Goal: Task Accomplishment & Management: Use online tool/utility

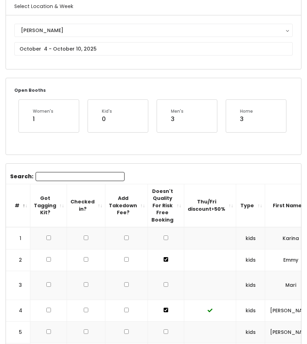
scroll to position [11, 0]
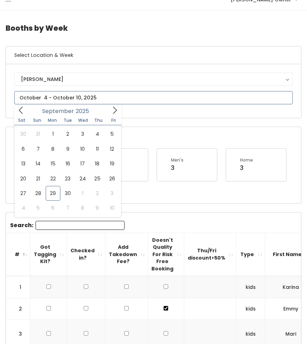
click at [66, 100] on input "text" at bounding box center [153, 97] width 279 height 13
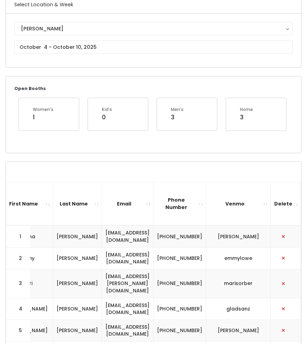
scroll to position [0, 0]
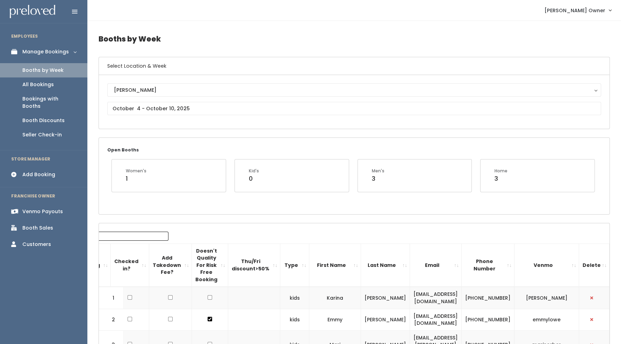
click at [54, 85] on link "All Bookings" at bounding box center [43, 85] width 87 height 14
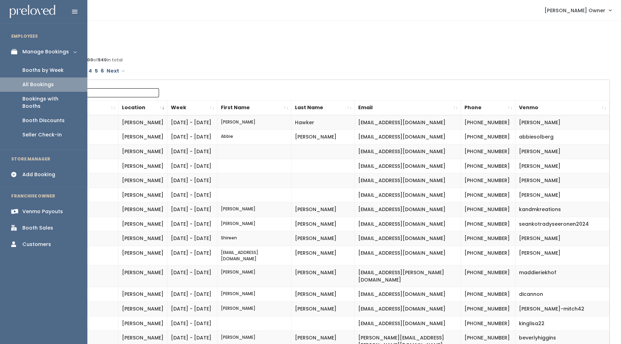
click at [41, 70] on div "Booths by Week" at bounding box center [42, 70] width 41 height 7
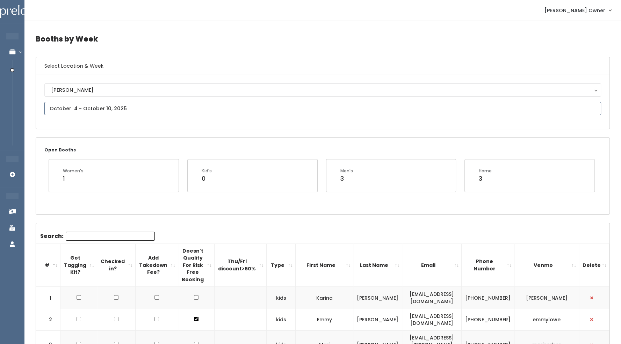
click at [117, 111] on input "text" at bounding box center [322, 108] width 556 height 13
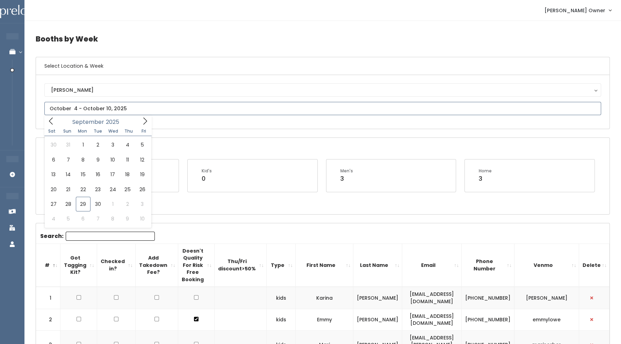
click at [146, 123] on icon at bounding box center [145, 121] width 8 height 8
type input "October 11 to October 17"
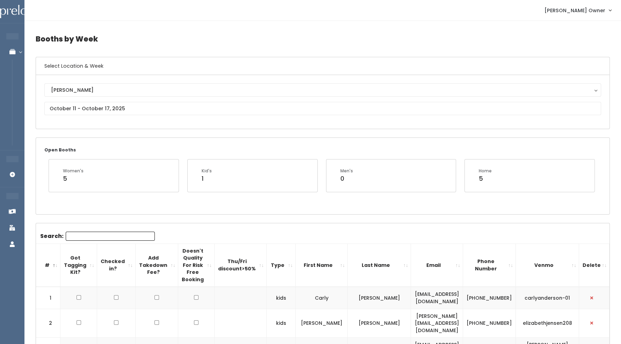
scroll to position [35, 0]
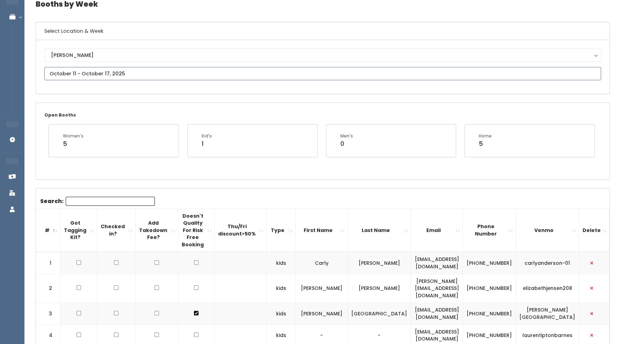
click at [106, 76] on input "text" at bounding box center [322, 73] width 556 height 13
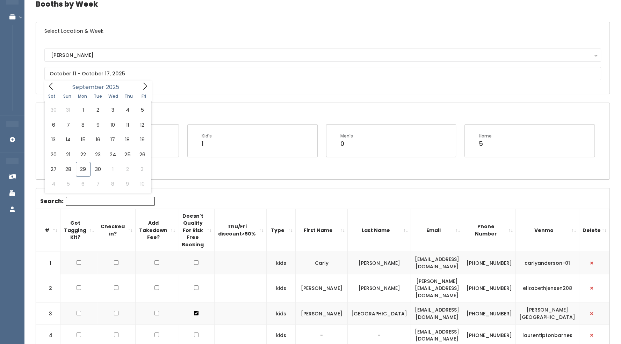
click at [160, 91] on div "Holladay Holladay" at bounding box center [322, 67] width 573 height 54
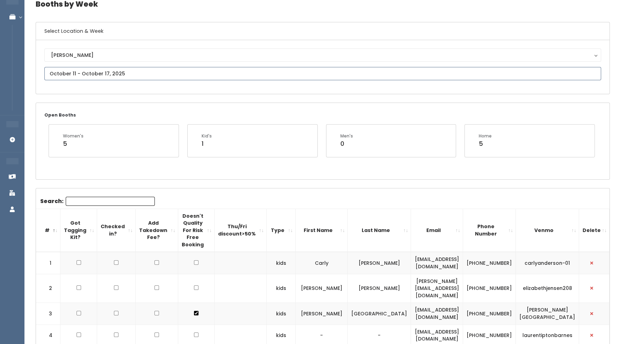
click at [93, 77] on input "text" at bounding box center [322, 73] width 556 height 13
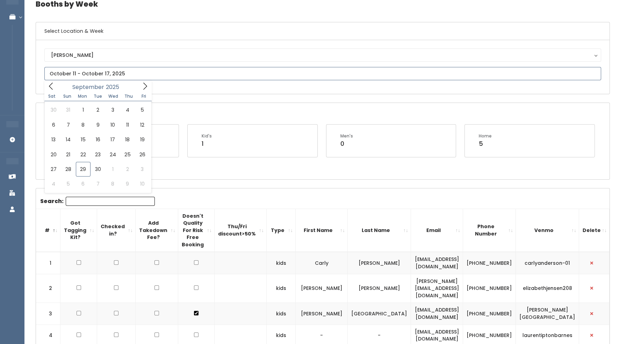
click at [140, 86] on span at bounding box center [144, 86] width 13 height 11
type input "October 18 to October 24"
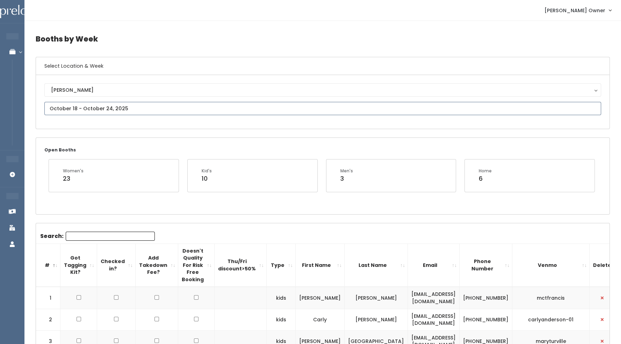
click at [63, 109] on input "text" at bounding box center [322, 108] width 556 height 13
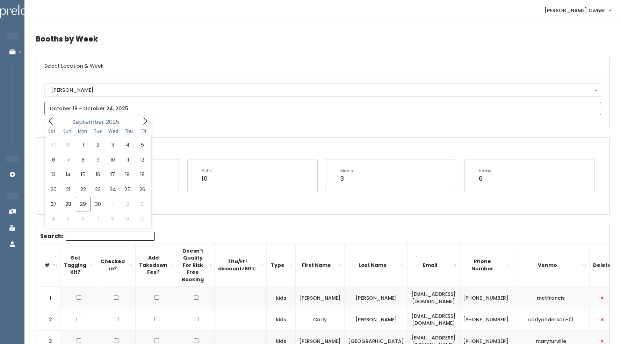
click at [145, 122] on icon at bounding box center [145, 121] width 4 height 7
type input "[DATE] to [DATE]"
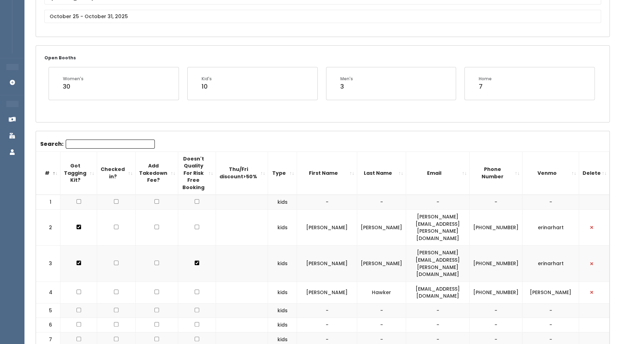
scroll to position [31, 0]
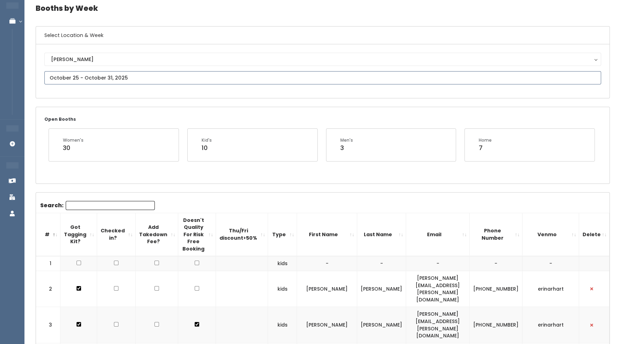
click at [105, 75] on input "text" at bounding box center [322, 77] width 556 height 13
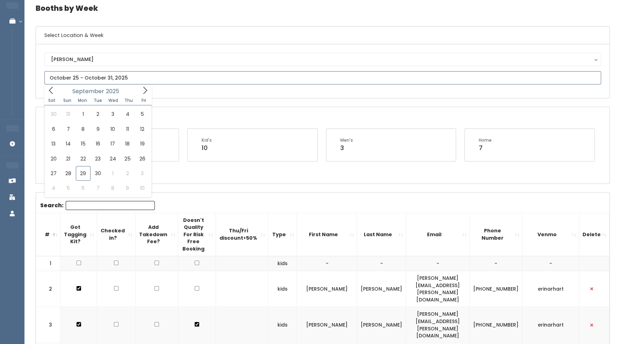
click at [142, 86] on span at bounding box center [144, 90] width 13 height 11
type input "September 27 to October 3"
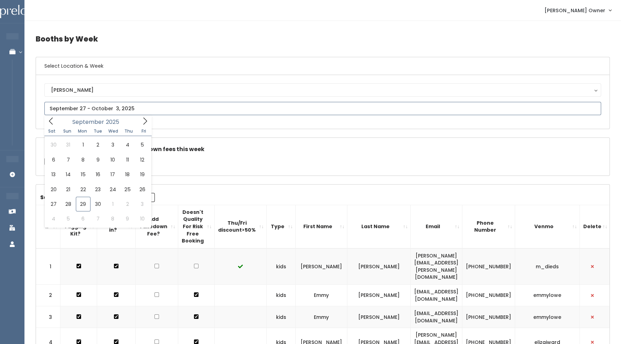
click at [148, 124] on icon at bounding box center [145, 121] width 8 height 8
click at [144, 120] on icon at bounding box center [145, 121] width 8 height 8
type input "November 8 to November 14"
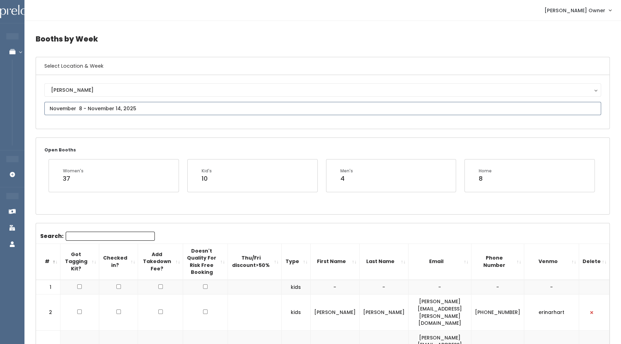
click at [89, 111] on input "text" at bounding box center [322, 108] width 556 height 13
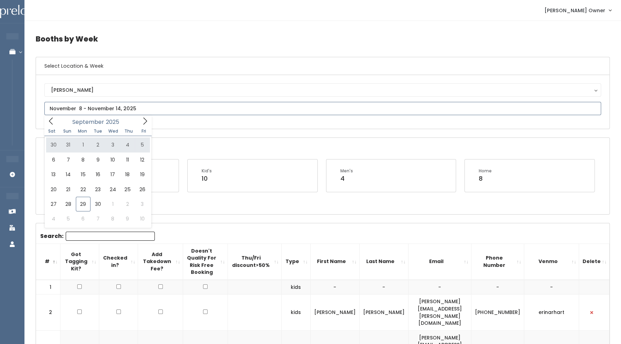
click at [145, 120] on icon at bounding box center [145, 121] width 4 height 7
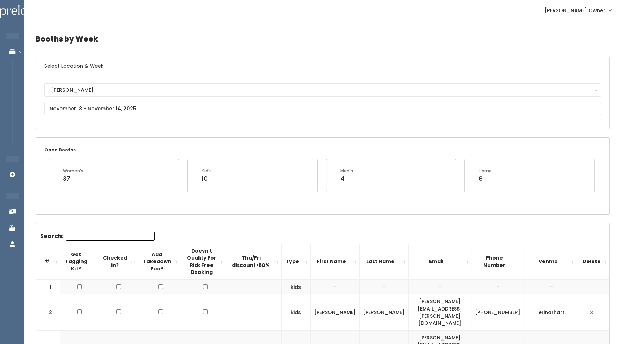
click at [129, 38] on h4 "Booths by Week" at bounding box center [323, 38] width 574 height 19
